Goal: Complete application form

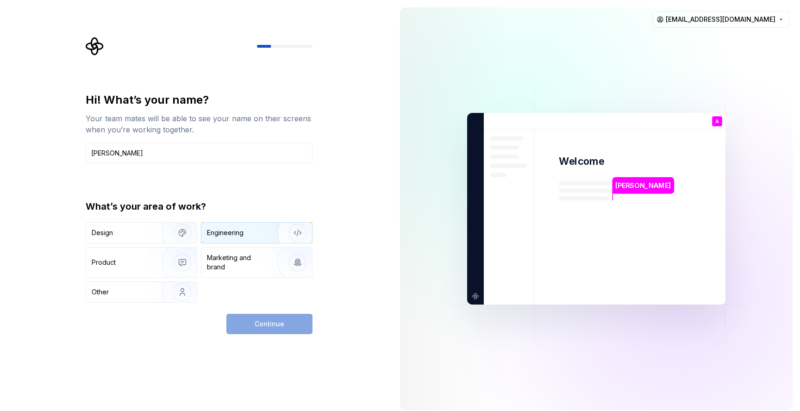
type input "[PERSON_NAME]"
click at [241, 233] on div "Engineering" at bounding box center [225, 232] width 37 height 9
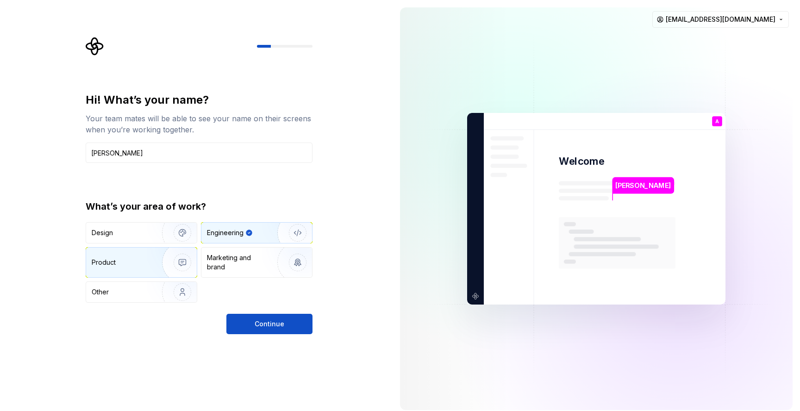
click at [171, 267] on img "button" at bounding box center [176, 262] width 59 height 62
click at [239, 237] on div "Engineering" at bounding box center [225, 232] width 37 height 9
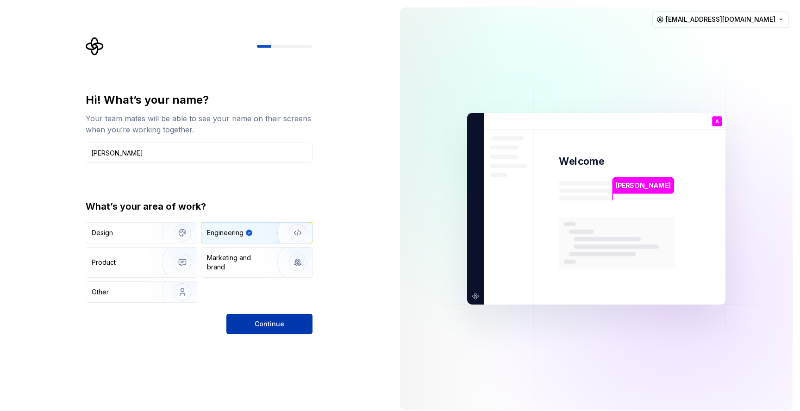
click at [274, 319] on span "Continue" at bounding box center [270, 323] width 30 height 9
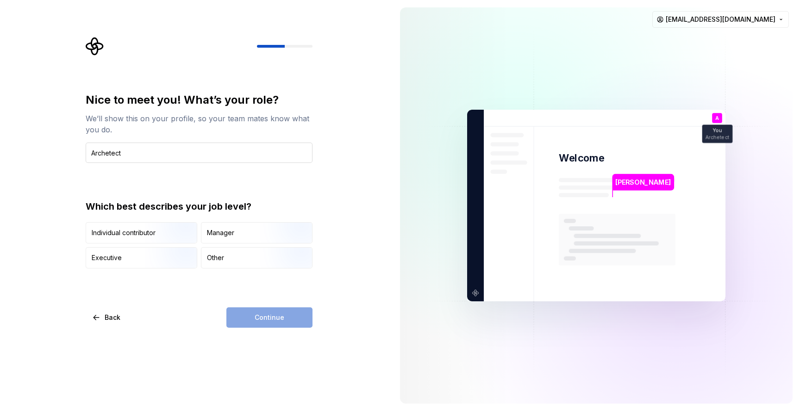
click at [113, 152] on input "Archetect" at bounding box center [199, 153] width 227 height 20
type input "Architect"
click at [233, 257] on div "Other" at bounding box center [256, 258] width 111 height 20
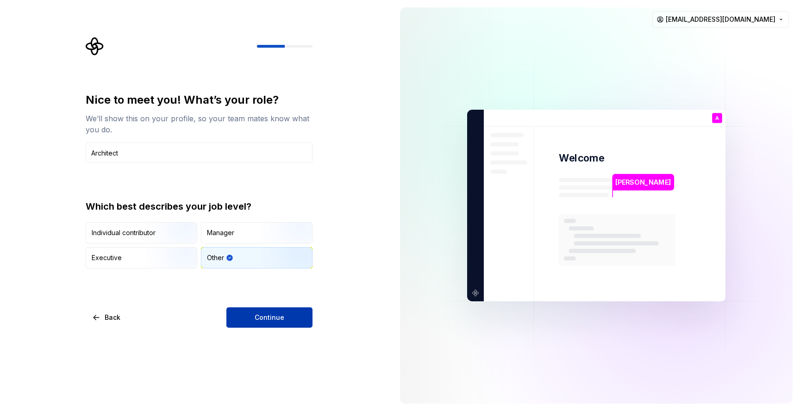
click at [267, 317] on span "Continue" at bounding box center [270, 317] width 30 height 9
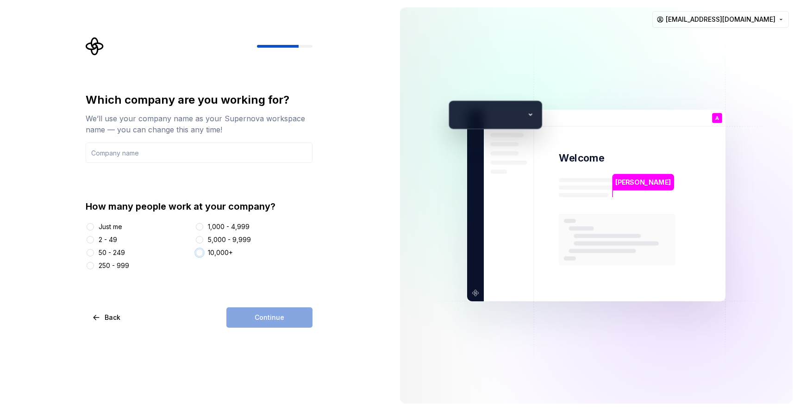
click at [200, 252] on button "10,000+" at bounding box center [199, 252] width 7 height 7
click at [177, 150] on input "text" at bounding box center [199, 153] width 227 height 20
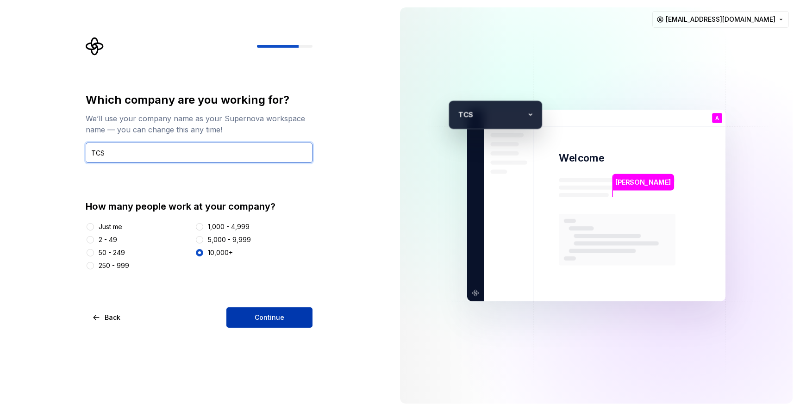
type input "TCS"
click at [263, 315] on span "Continue" at bounding box center [270, 317] width 30 height 9
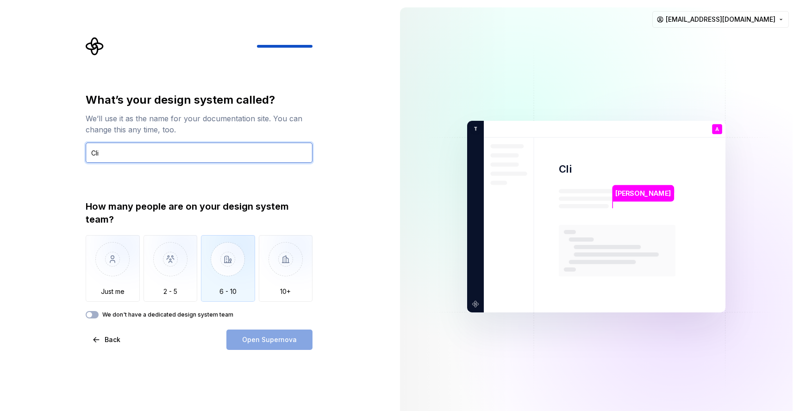
type input "Cli"
click at [232, 274] on img "button" at bounding box center [228, 266] width 54 height 62
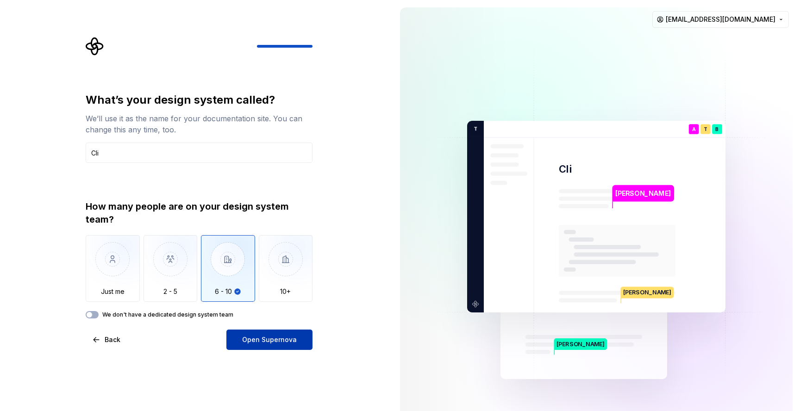
click at [261, 337] on span "Open Supernova" at bounding box center [269, 339] width 55 height 9
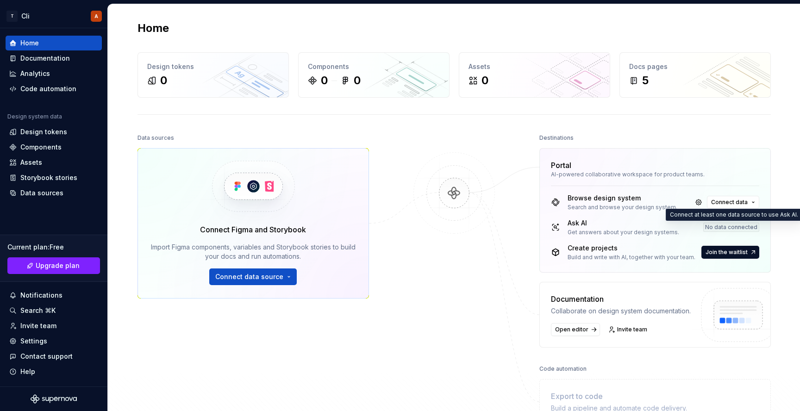
click at [719, 225] on div "No data connected" at bounding box center [731, 227] width 56 height 9
click at [749, 203] on button "Connect data" at bounding box center [733, 202] width 52 height 13
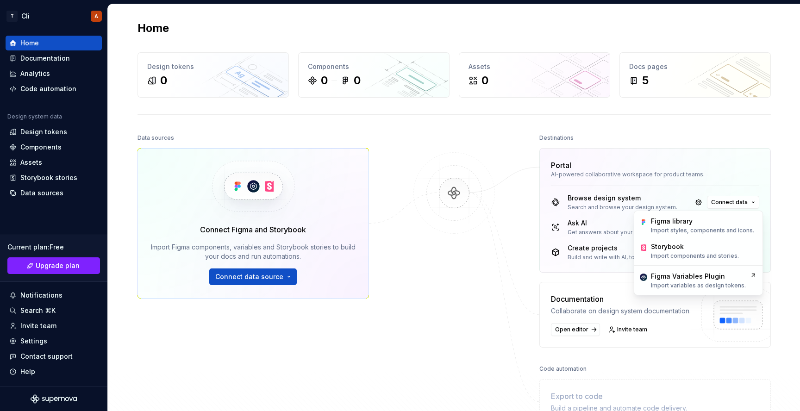
click at [788, 233] on div "Home Design tokens 0 Components 0 0 Assets 0 Docs pages 5 Data sources Connect …" at bounding box center [454, 241] width 692 height 475
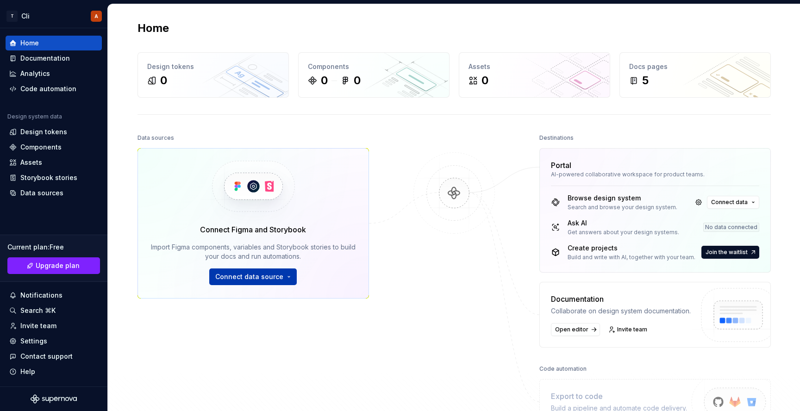
click at [244, 275] on span "Connect data source" at bounding box center [249, 276] width 68 height 9
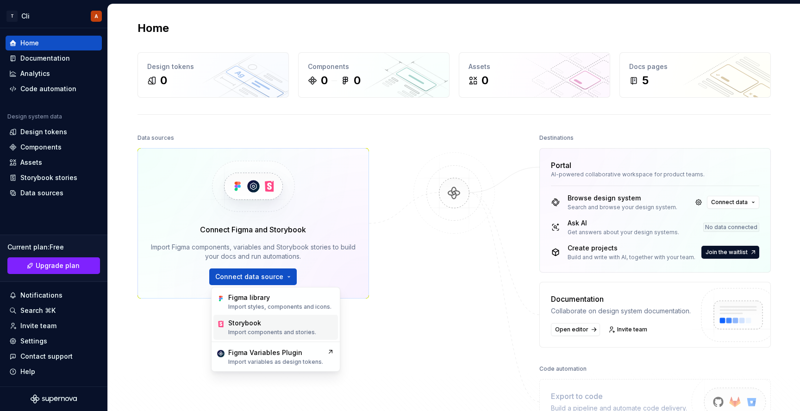
click at [290, 328] on div "Storybook Import components and stories." at bounding box center [272, 328] width 88 height 18
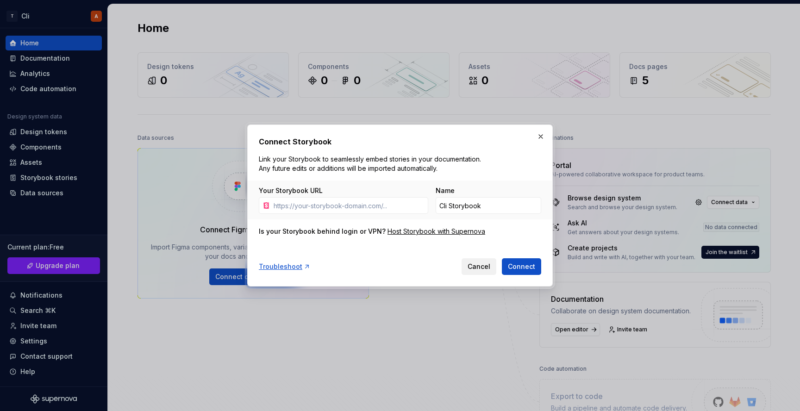
click at [477, 265] on span "Cancel" at bounding box center [479, 266] width 23 height 9
